Goal: Complete application form

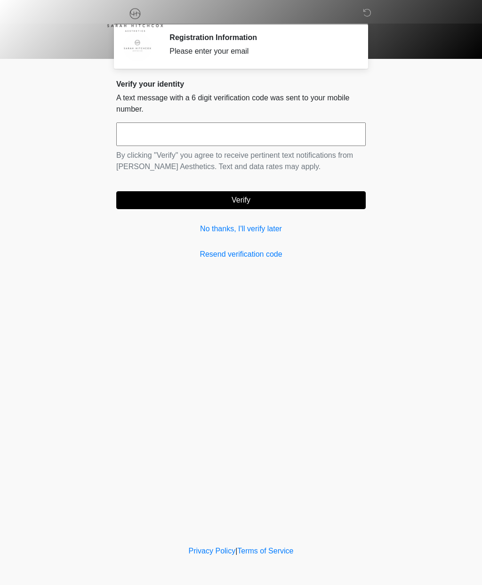
click at [265, 232] on link "No thanks, I'll verify later" at bounding box center [240, 228] width 249 height 11
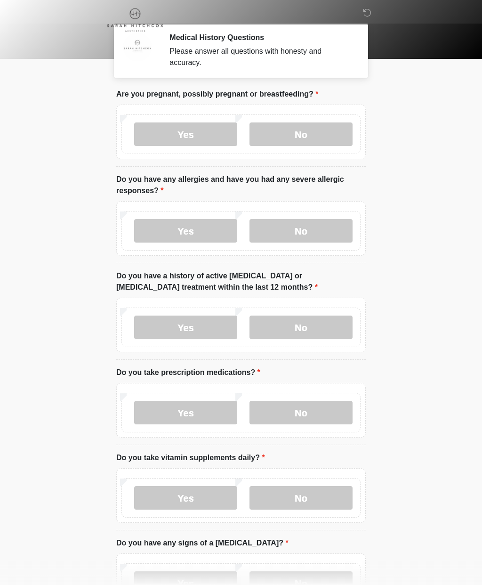
click at [335, 127] on label "No" at bounding box center [300, 134] width 103 height 24
click at [343, 240] on label "No" at bounding box center [300, 231] width 103 height 24
click at [332, 331] on label "No" at bounding box center [300, 327] width 103 height 24
click at [334, 412] on label "No" at bounding box center [300, 413] width 103 height 24
click at [332, 504] on label "No" at bounding box center [300, 498] width 103 height 24
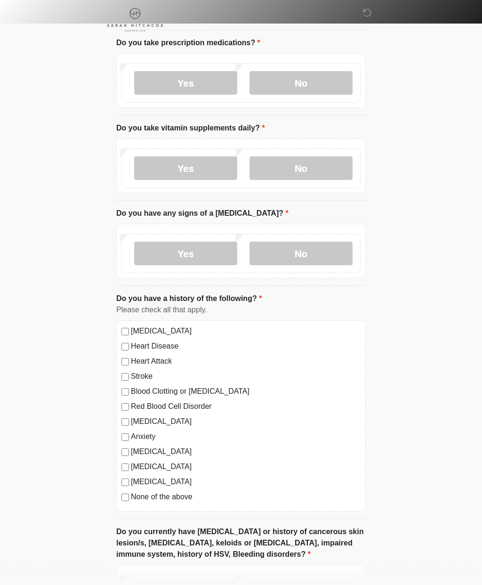
click at [320, 263] on label "No" at bounding box center [300, 254] width 103 height 24
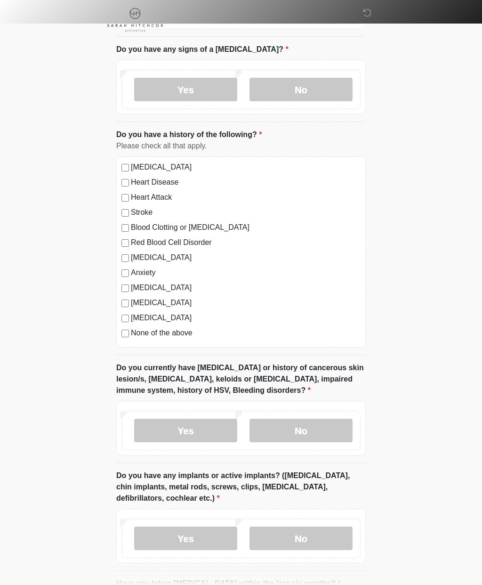
scroll to position [493, 0]
click at [131, 329] on label "None of the above" at bounding box center [246, 332] width 230 height 11
click at [329, 434] on label "No" at bounding box center [300, 430] width 103 height 24
click at [329, 541] on label "No" at bounding box center [300, 538] width 103 height 24
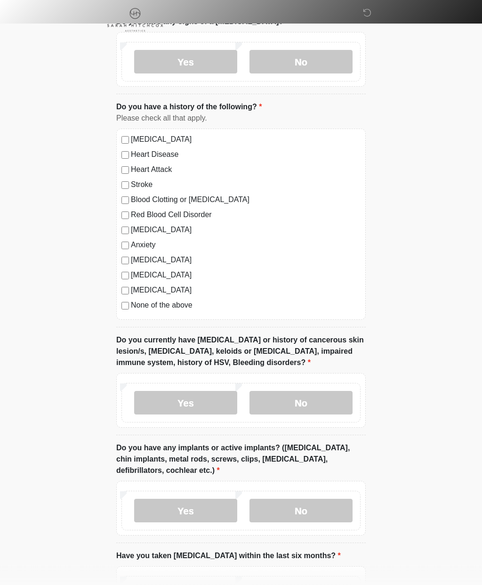
scroll to position [601, 0]
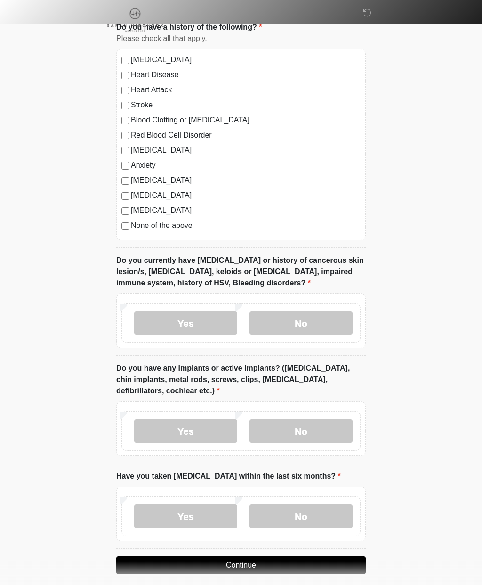
click at [322, 517] on label "No" at bounding box center [300, 516] width 103 height 24
click at [284, 567] on button "Continue" at bounding box center [240, 565] width 249 height 18
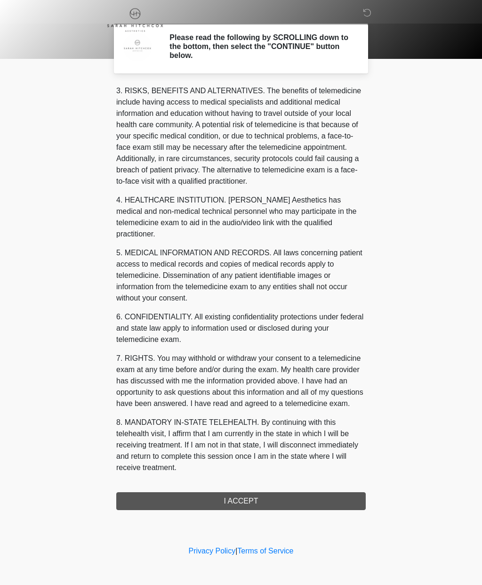
scroll to position [161, 0]
click at [274, 504] on button "I ACCEPT" at bounding box center [240, 501] width 249 height 18
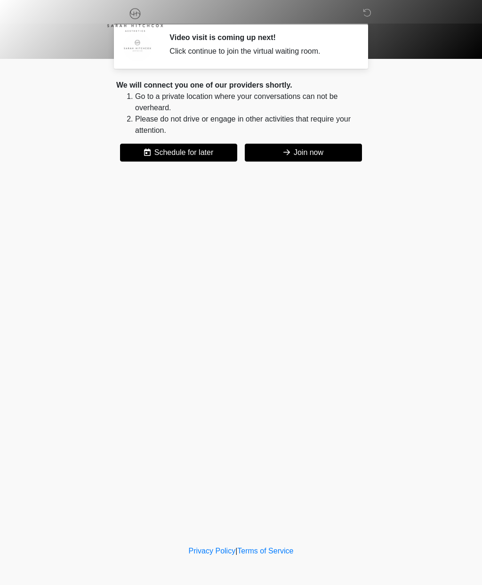
click at [339, 150] on button "Join now" at bounding box center [303, 153] width 117 height 18
